Goal: Task Accomplishment & Management: Use online tool/utility

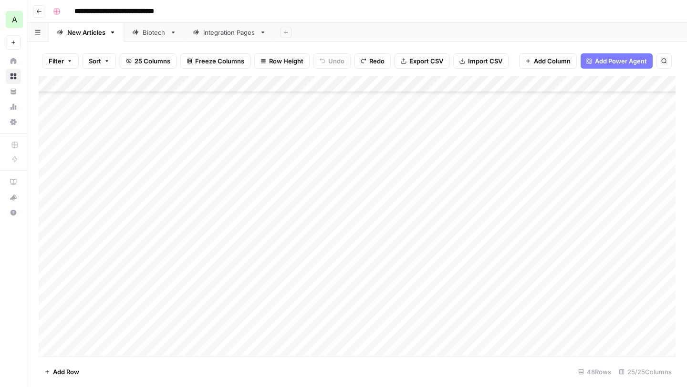
scroll to position [401, 0]
click at [180, 169] on div "Add Column" at bounding box center [357, 216] width 637 height 280
click at [542, 171] on div "Add Column" at bounding box center [357, 216] width 637 height 280
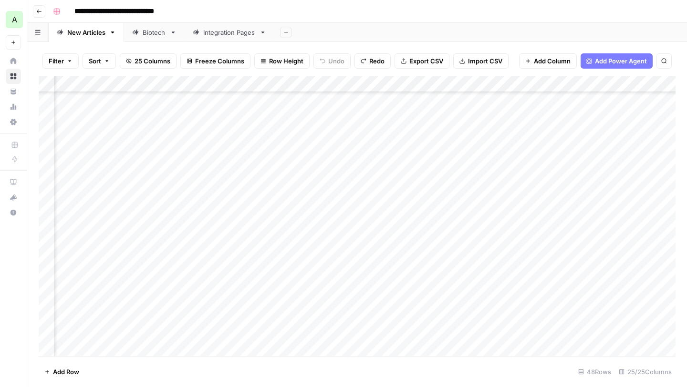
click at [607, 158] on div "Add Column" at bounding box center [357, 216] width 637 height 280
click at [607, 173] on div "Add Column" at bounding box center [357, 216] width 637 height 280
click at [376, 169] on div "Add Column" at bounding box center [357, 216] width 637 height 280
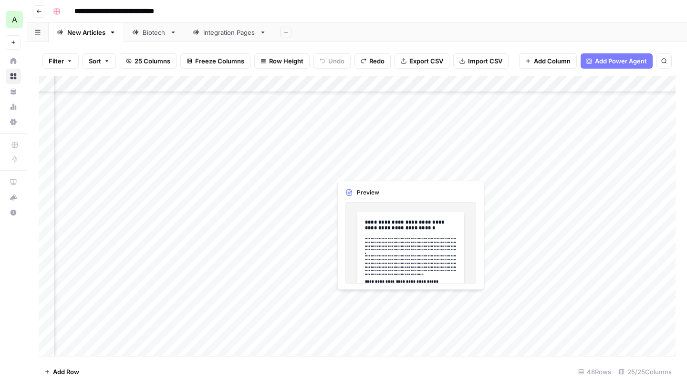
click at [376, 169] on div "Add Column" at bounding box center [357, 216] width 637 height 280
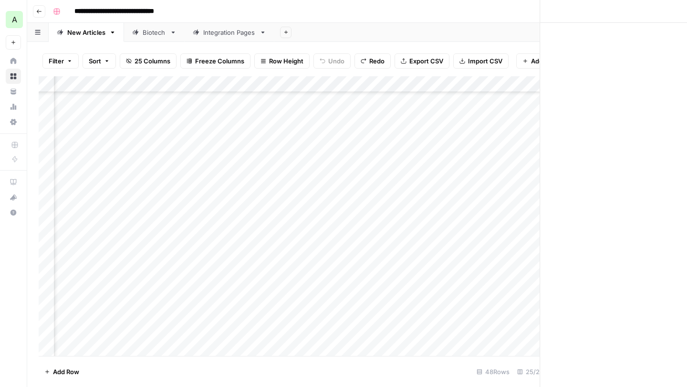
click at [376, 169] on div at bounding box center [374, 170] width 87 height 18
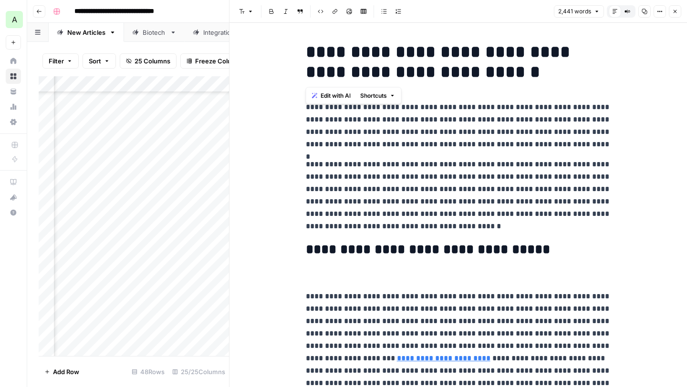
drag, startPoint x: 306, startPoint y: 51, endPoint x: 582, endPoint y: 65, distance: 276.6
click at [582, 65] on h1 "**********" at bounding box center [458, 62] width 305 height 40
copy h1 "**********"
click at [644, 11] on icon "button" at bounding box center [645, 12] width 6 height 6
